Goal: Find contact information: Find contact information

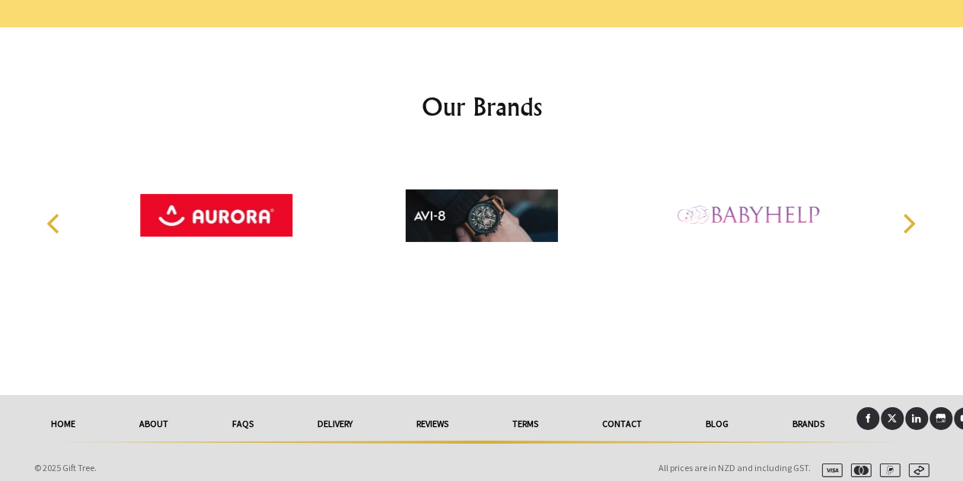
scroll to position [2388, 0]
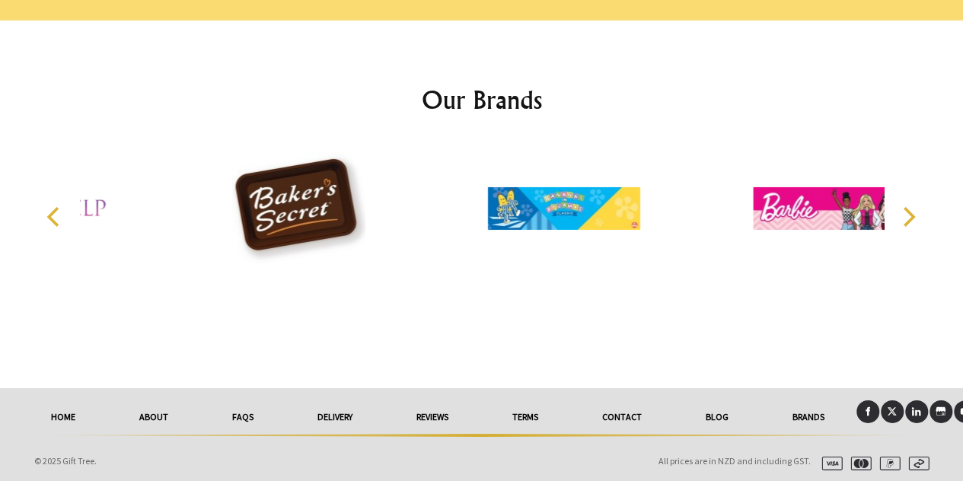
click at [633, 415] on link "Contact" at bounding box center [622, 416] width 104 height 33
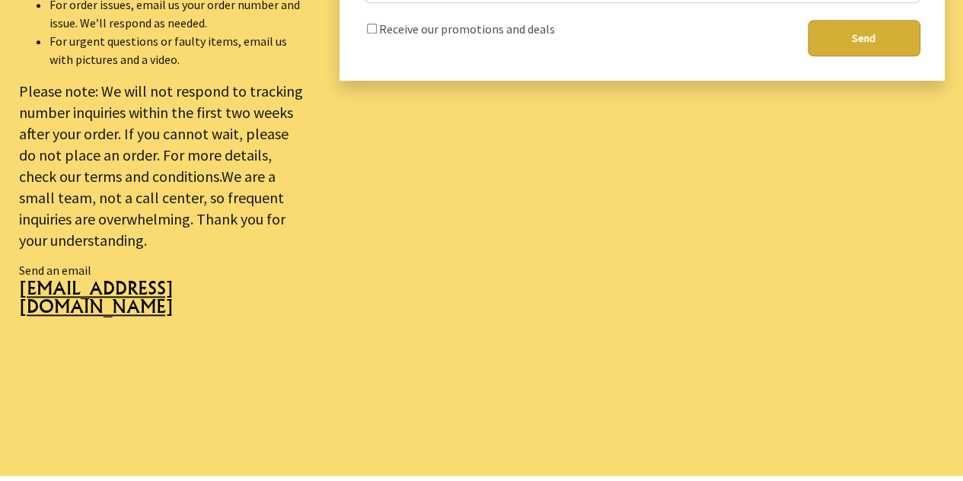
scroll to position [913, 0]
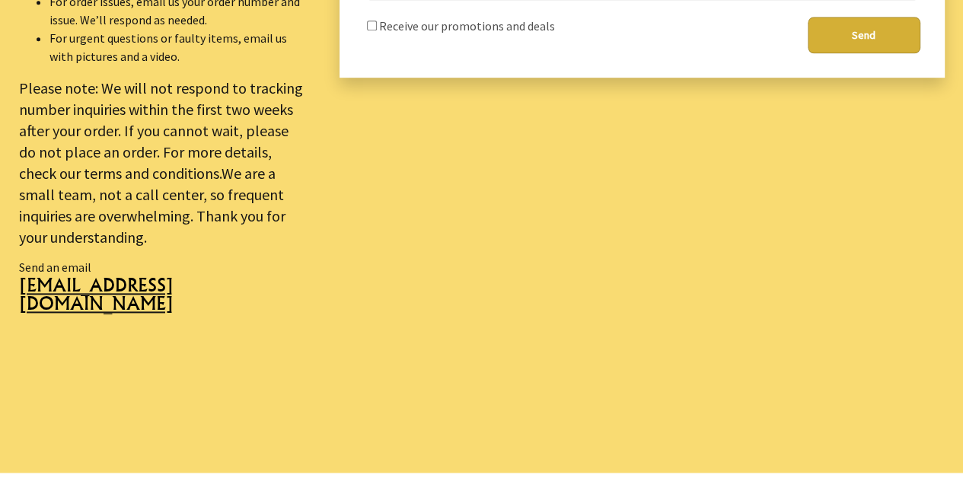
click at [150, 340] on p "Send an email sales@gifttree.co.nz" at bounding box center [161, 316] width 284 height 117
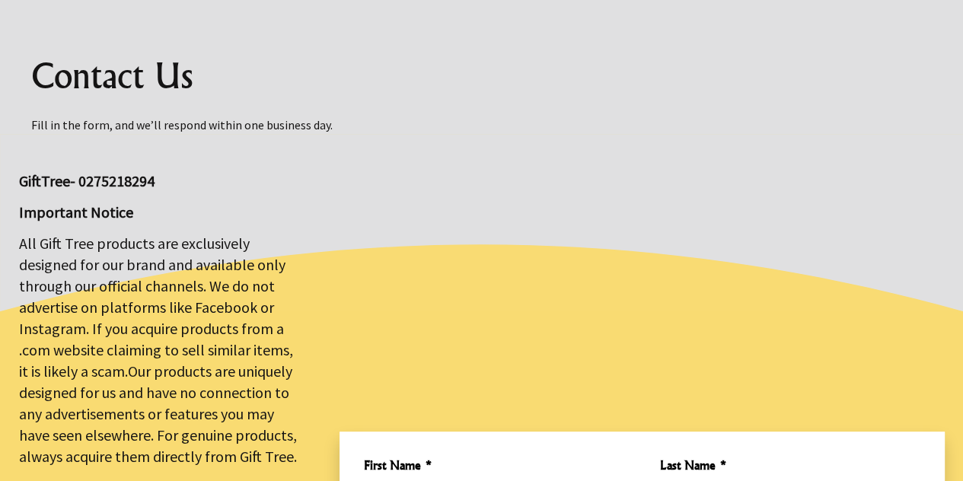
scroll to position [0, 0]
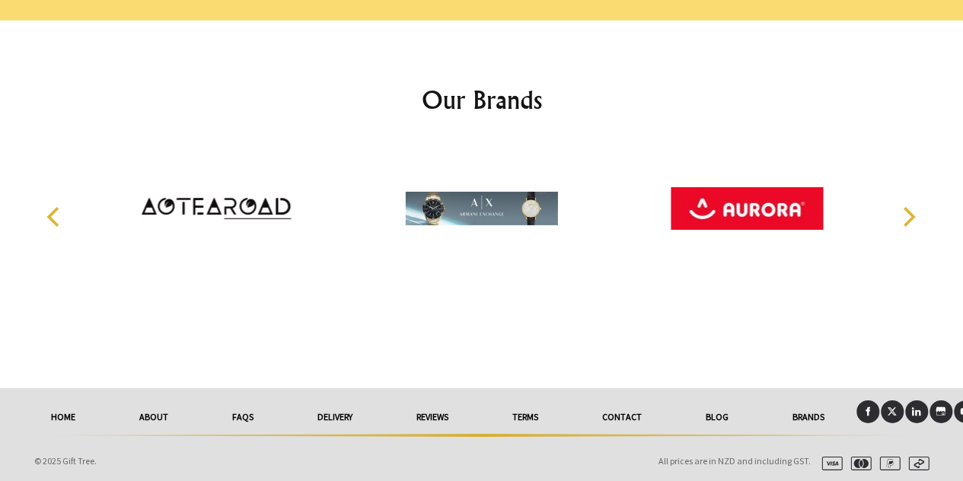
click at [46, 208] on icon "Previous" at bounding box center [55, 217] width 20 height 20
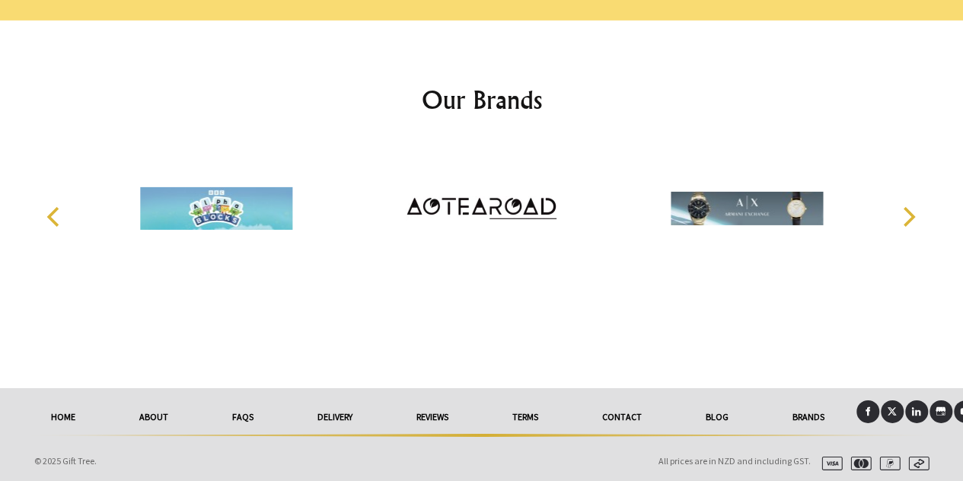
click at [297, 142] on div at bounding box center [486, 216] width 804 height 148
click at [623, 403] on link "Contact" at bounding box center [622, 416] width 104 height 33
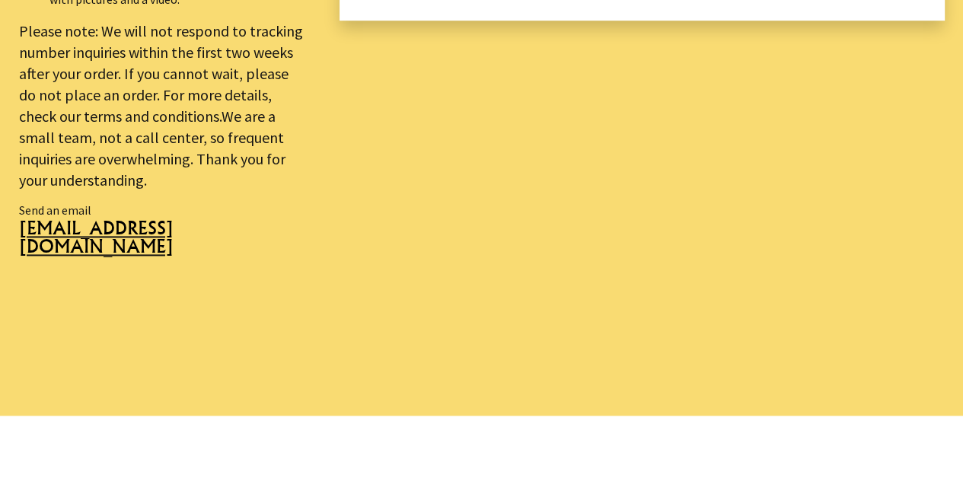
scroll to position [1066, 0]
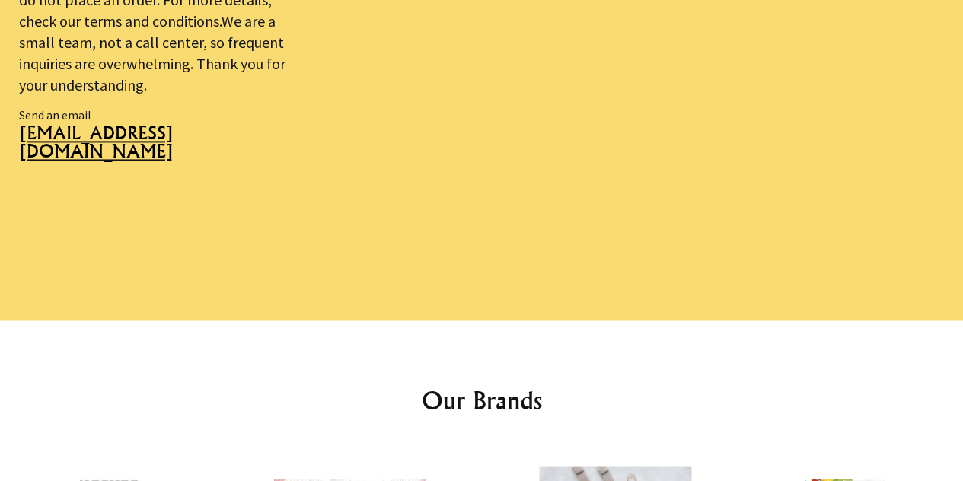
click at [120, 330] on div "Our Brands" at bounding box center [482, 489] width 950 height 339
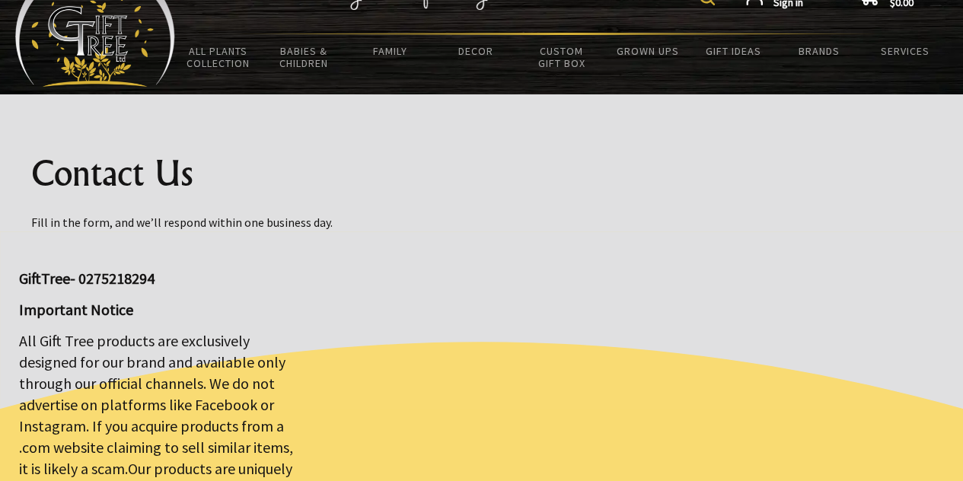
scroll to position [0, 0]
